Goal: Task Accomplishment & Management: Manage account settings

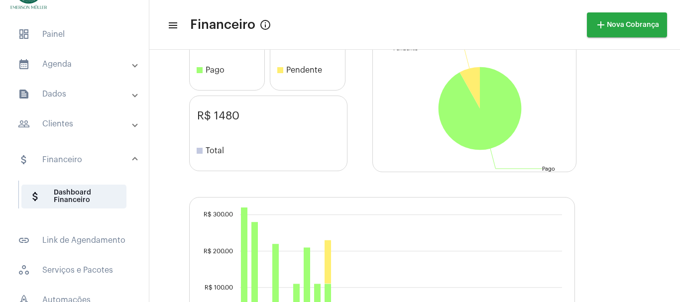
scroll to position [133, 0]
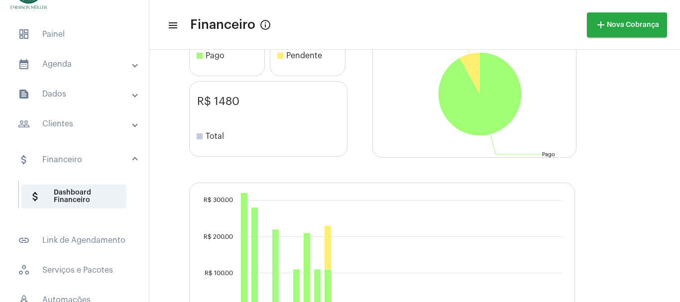
click at [61, 70] on mat-expansion-panel-header "calendar_month_outlined Agenda" at bounding box center [77, 64] width 143 height 24
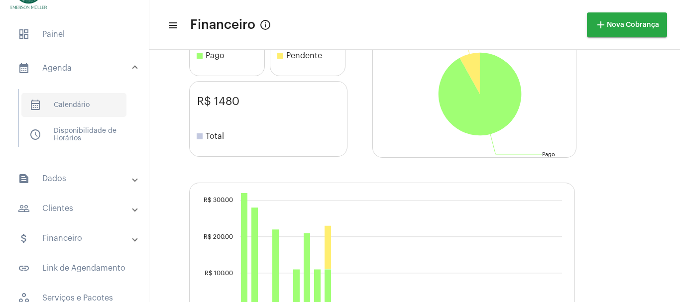
click at [65, 94] on span "calendar_month_outlined Calendário" at bounding box center [73, 105] width 105 height 24
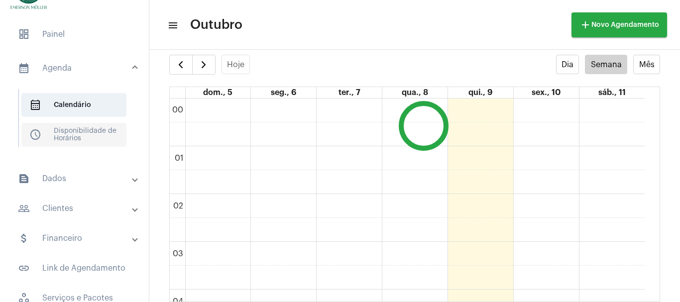
scroll to position [287, 0]
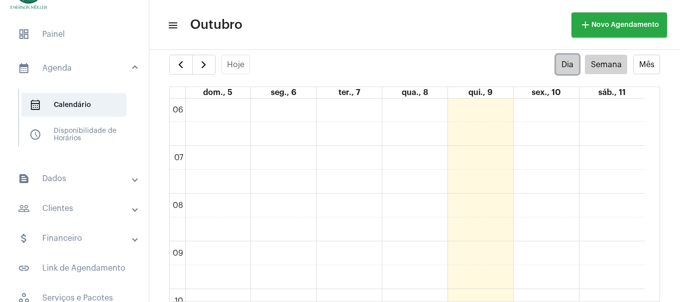
click at [560, 69] on button "Dia" at bounding box center [567, 64] width 23 height 19
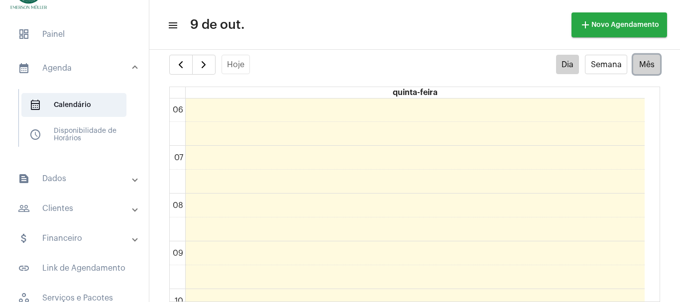
click at [640, 67] on button "Mês" at bounding box center [646, 64] width 27 height 19
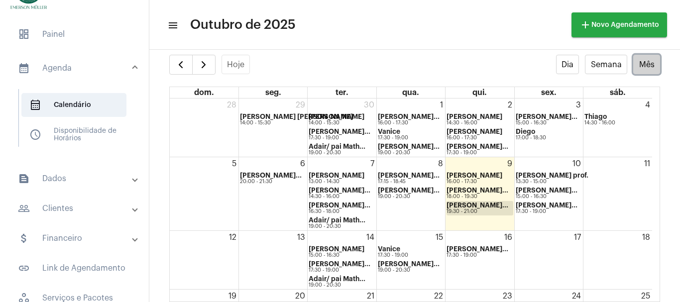
click at [466, 207] on div "9 [PERSON_NAME] 16:00 - 17:30 [PERSON_NAME]... 18:00 - 19:30 [PERSON_NAME]... 1…" at bounding box center [480, 193] width 68 height 73
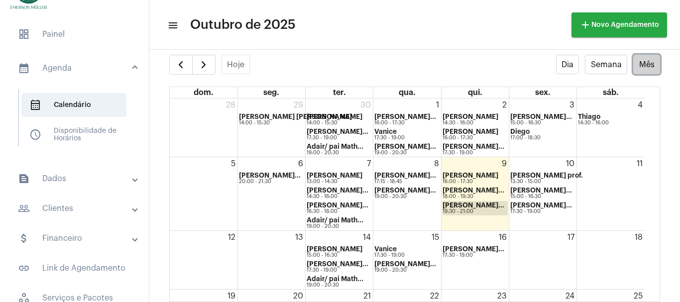
click at [456, 208] on strong "[PERSON_NAME]..." at bounding box center [474, 205] width 62 height 6
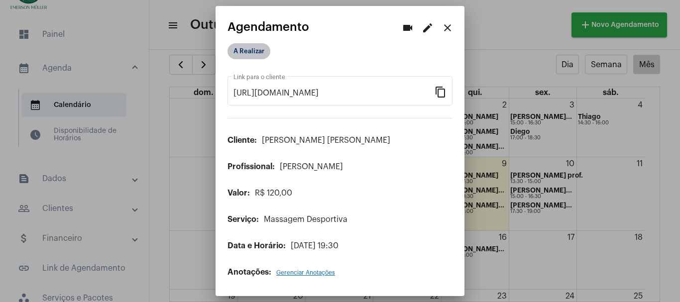
click at [240, 51] on mat-chip "A Realizar" at bounding box center [249, 51] width 43 height 16
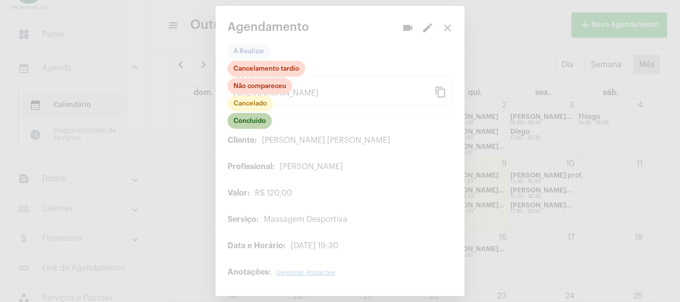
click at [247, 123] on mat-chip "Concluído" at bounding box center [250, 121] width 44 height 16
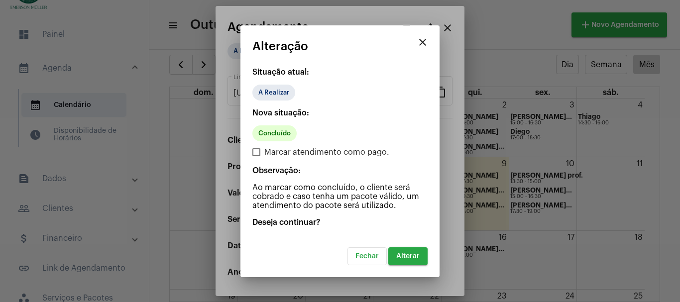
click at [411, 262] on button "Alterar" at bounding box center [407, 256] width 39 height 18
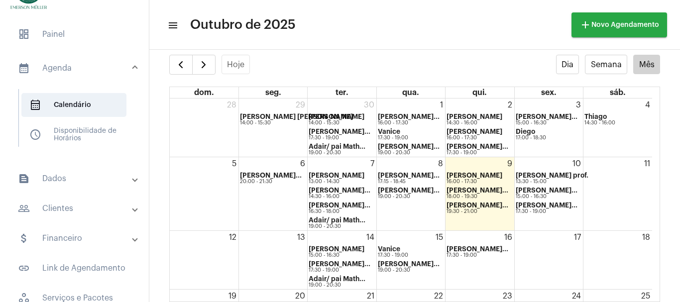
click at [72, 239] on mat-panel-title "attach_money Financeiro" at bounding box center [75, 239] width 115 height 12
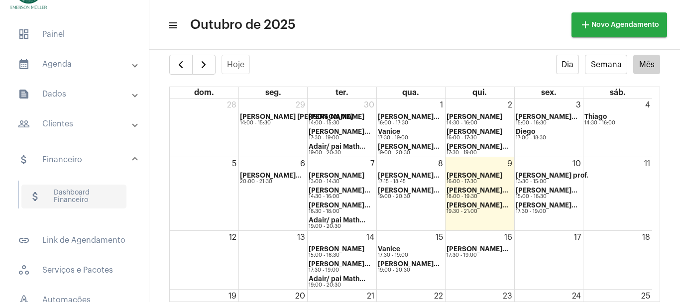
click at [69, 195] on span "attach_money Dashboard Financeiro" at bounding box center [73, 197] width 105 height 24
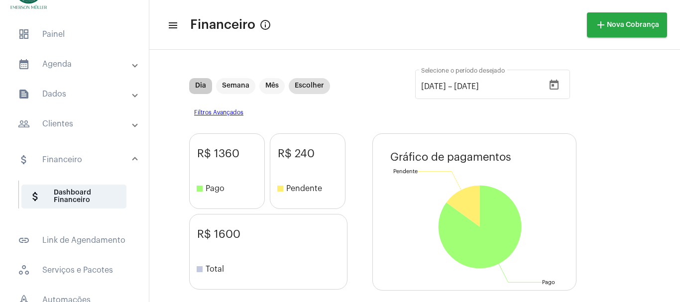
click at [207, 85] on mat-chip "Dia" at bounding box center [200, 86] width 23 height 16
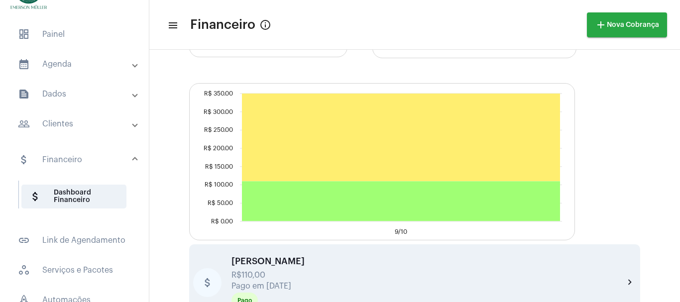
scroll to position [495, 0]
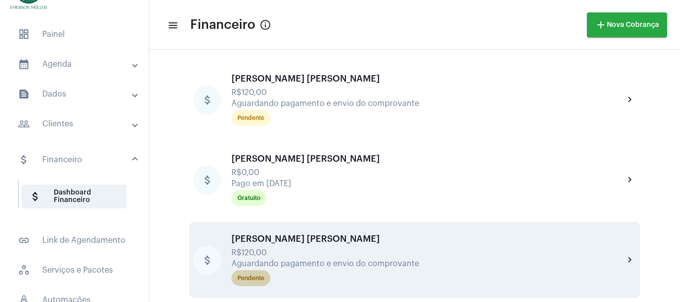
click at [250, 278] on div "Pendente" at bounding box center [250, 278] width 27 height 6
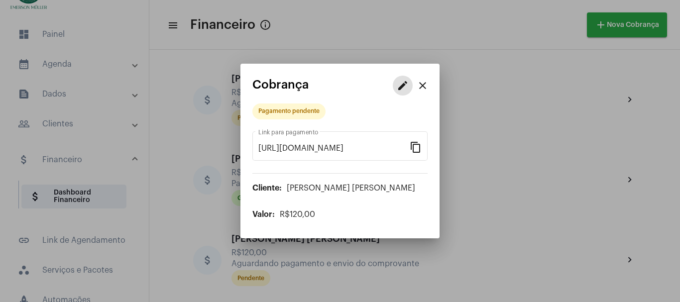
click at [404, 88] on mat-icon "edit" at bounding box center [403, 86] width 12 height 12
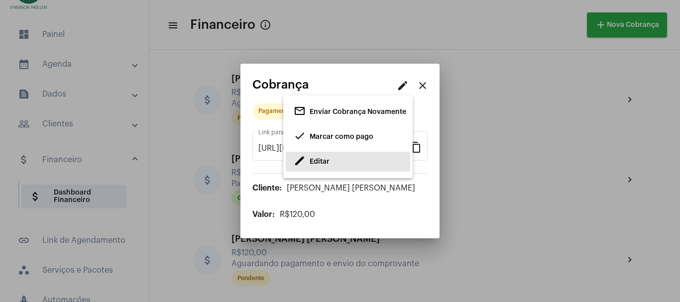
click at [321, 160] on span "Editar" at bounding box center [320, 161] width 20 height 7
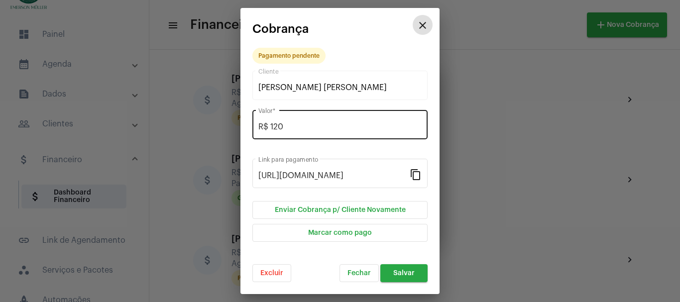
click at [291, 133] on div "R$ 120 Valor *" at bounding box center [339, 123] width 163 height 31
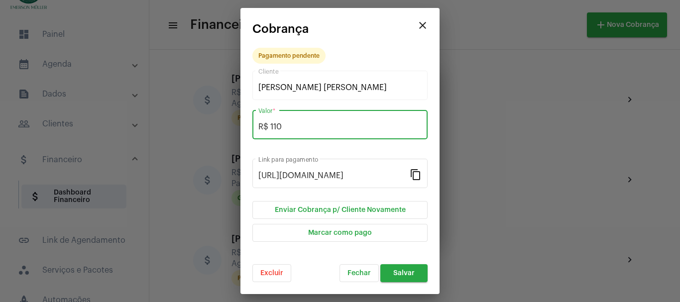
type input "R$ 110"
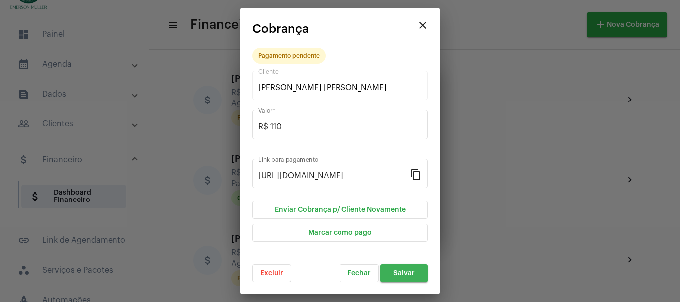
click at [403, 270] on span "Salvar" at bounding box center [403, 273] width 21 height 7
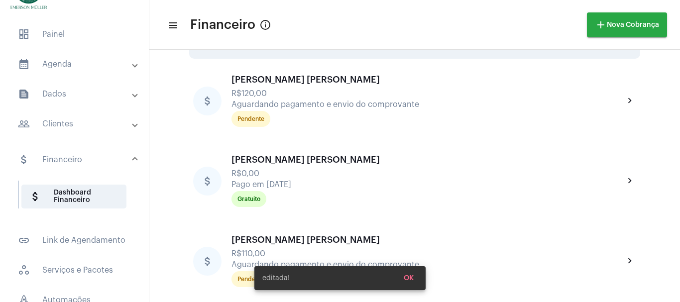
scroll to position [495, 0]
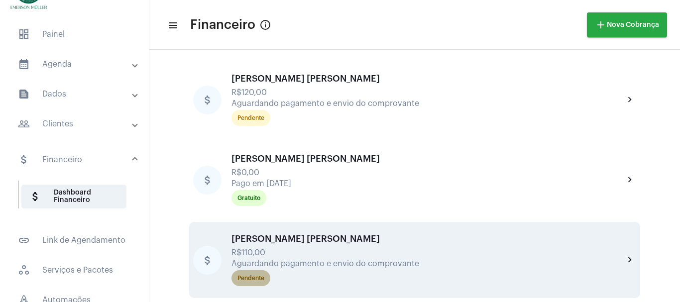
click at [243, 278] on div "Pendente" at bounding box center [250, 278] width 27 height 6
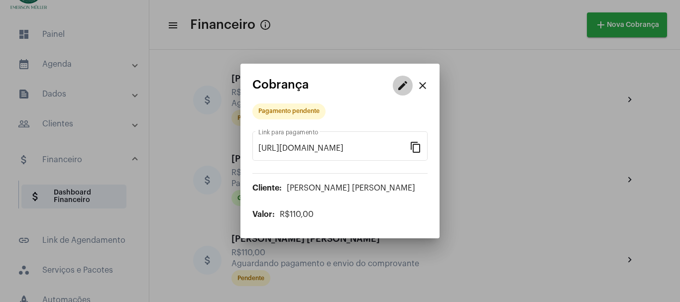
click at [404, 88] on mat-icon "edit" at bounding box center [403, 86] width 12 height 12
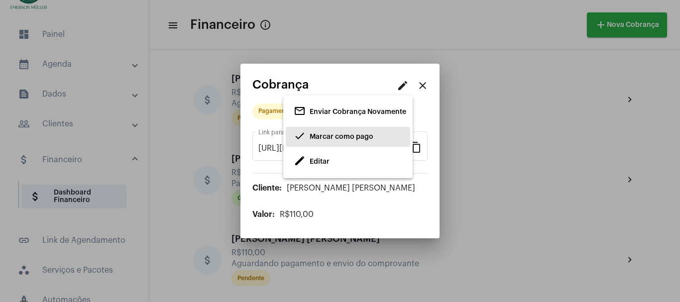
click at [339, 134] on span "Marcar como pago" at bounding box center [342, 136] width 64 height 7
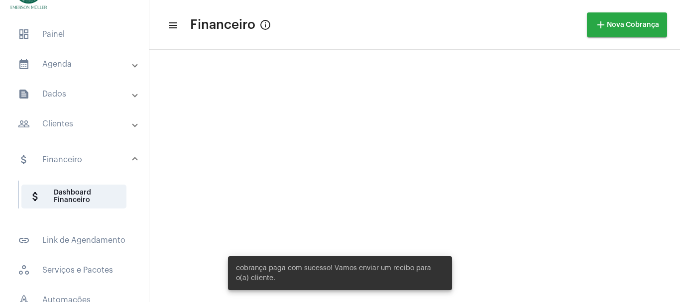
scroll to position [216, 0]
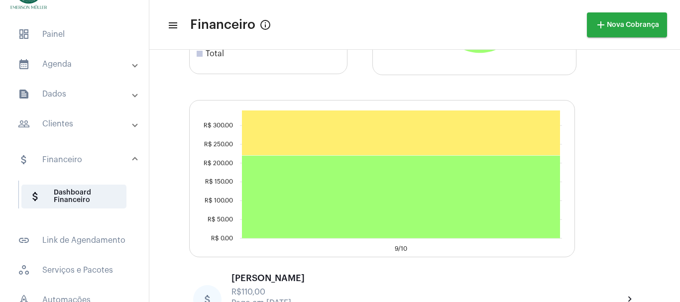
click at [44, 59] on mat-panel-title "calendar_month_outlined Agenda" at bounding box center [75, 64] width 115 height 12
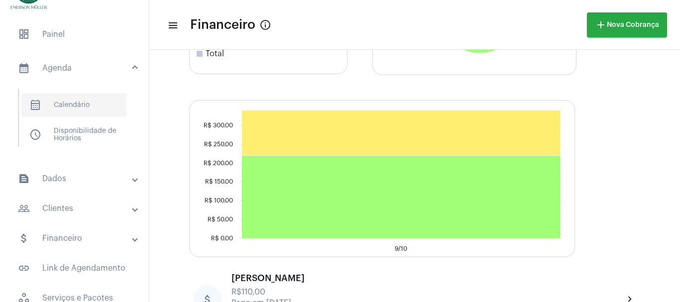
click at [63, 99] on span "calendar_month_outlined Calendário" at bounding box center [73, 105] width 105 height 24
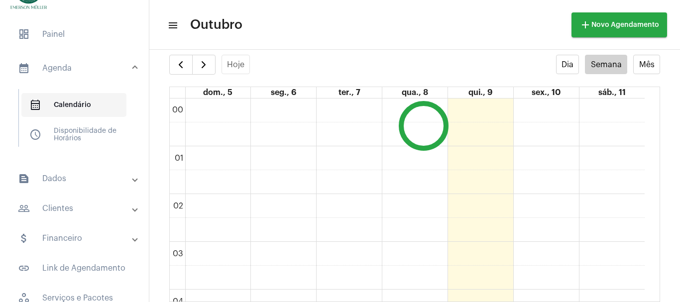
scroll to position [287, 0]
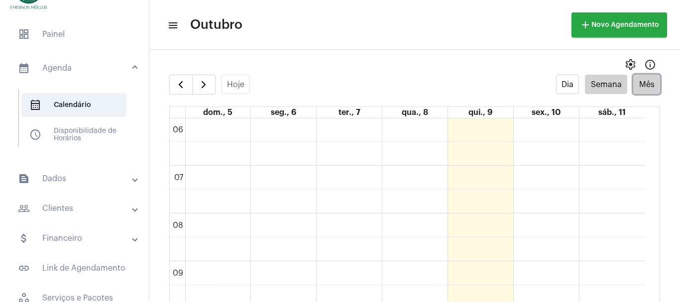
click at [634, 84] on button "Mês" at bounding box center [646, 84] width 27 height 19
